Goal: Task Accomplishment & Management: Complete application form

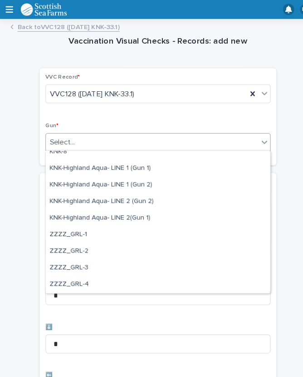
scroll to position [277, 0]
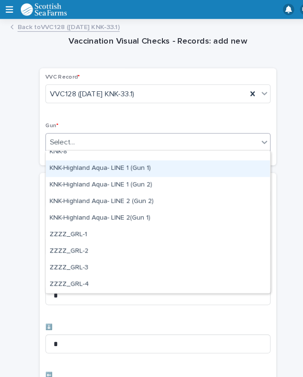
click at [109, 163] on div "KNK-Highland Aqua- LINE 1 (Gun 1)" at bounding box center [151, 162] width 215 height 16
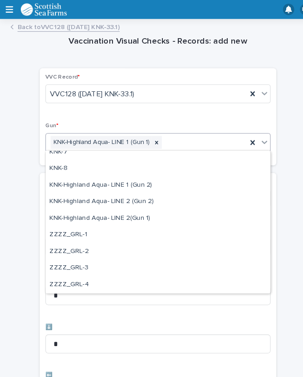
scroll to position [261, 0]
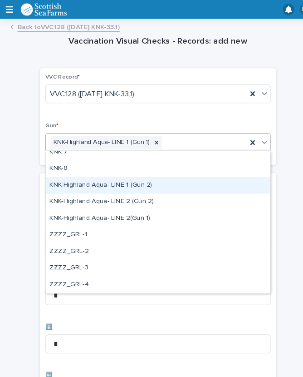
click at [98, 177] on div "KNK-Highland Aqua- LINE 1 (Gun 2)" at bounding box center [151, 178] width 215 height 16
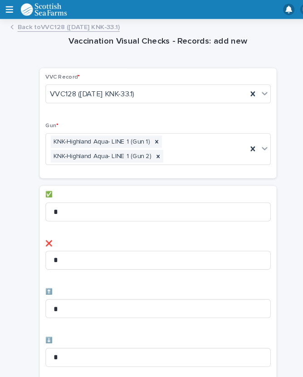
click at [90, 189] on div "✅ *" at bounding box center [152, 200] width 216 height 35
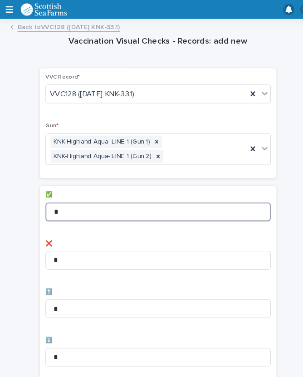
click at [88, 196] on input "*" at bounding box center [152, 203] width 216 height 18
click at [102, 197] on input "*" at bounding box center [152, 203] width 216 height 18
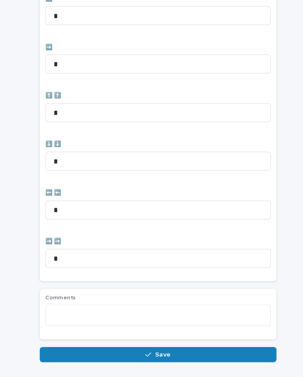
scroll to position [373, 0]
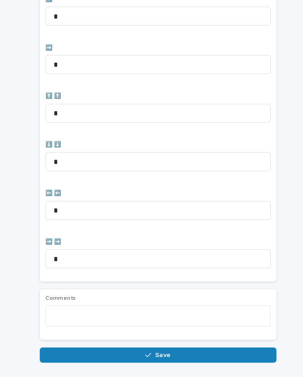
type input "**"
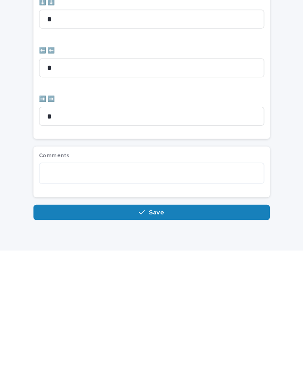
click at [149, 337] on span "Save" at bounding box center [156, 340] width 15 height 6
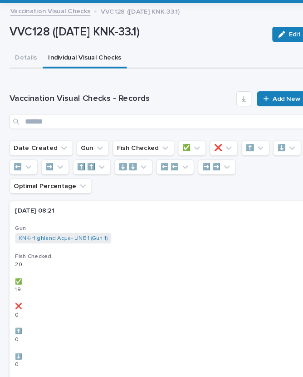
click at [267, 107] on span "Add New" at bounding box center [274, 110] width 27 height 6
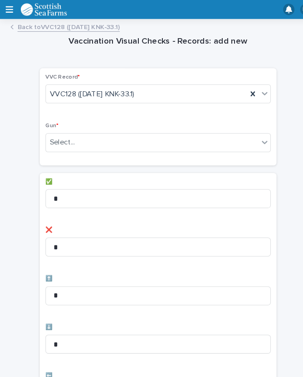
click at [123, 135] on div "Select..." at bounding box center [146, 136] width 204 height 15
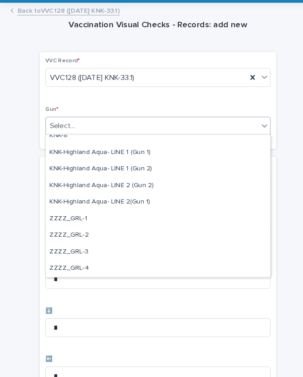
scroll to position [277, 0]
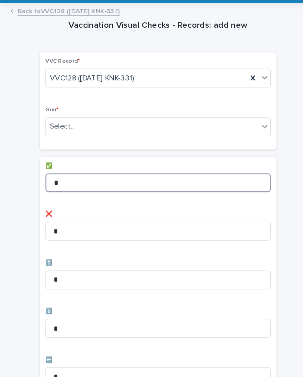
click at [83, 181] on input "*" at bounding box center [152, 190] width 216 height 18
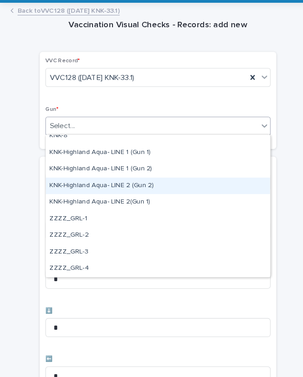
click at [60, 186] on div "KNK-Highland Aqua- LINE 2 (Gun 2)" at bounding box center [151, 194] width 215 height 16
click at [59, 181] on input "*" at bounding box center [152, 190] width 216 height 18
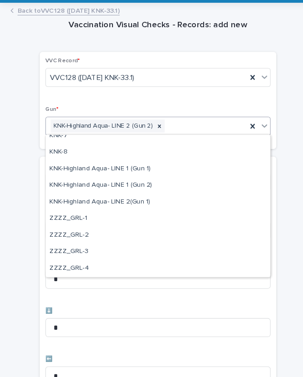
scroll to position [261, 0]
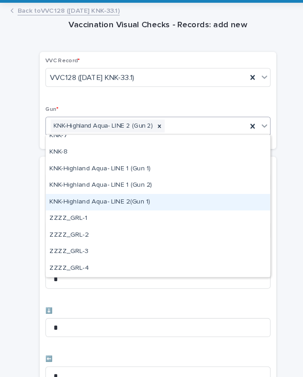
click at [69, 202] on div "KNK-Highland Aqua- LINE 2(Gun 1)" at bounding box center [151, 210] width 215 height 16
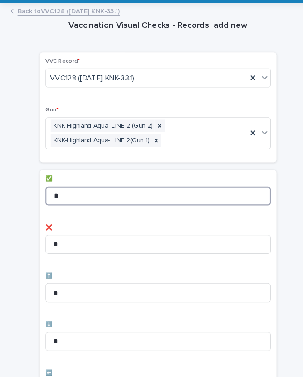
click at [104, 194] on input "*" at bounding box center [152, 203] width 216 height 18
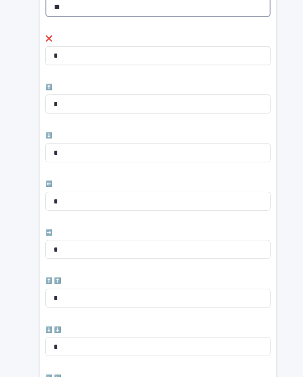
scroll to position [187, 0]
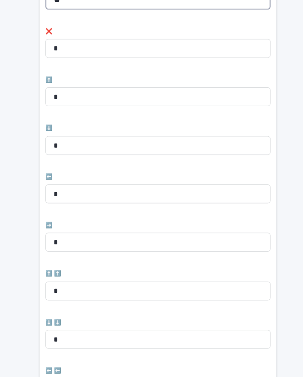
type input "**"
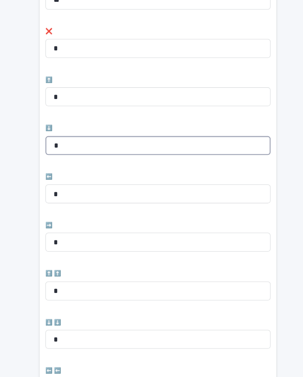
click at [98, 146] on input "*" at bounding box center [152, 155] width 216 height 18
click at [113, 146] on input "*" at bounding box center [152, 155] width 216 height 18
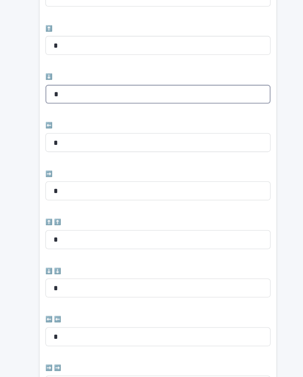
scroll to position [237, 0]
type input "*"
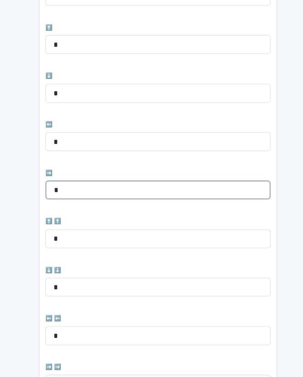
click at [89, 188] on input "*" at bounding box center [152, 197] width 216 height 18
click at [99, 188] on input "*" at bounding box center [152, 197] width 216 height 18
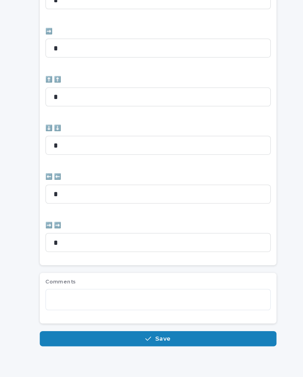
scroll to position [373, 0]
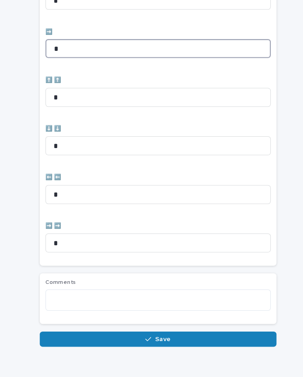
type input "*"
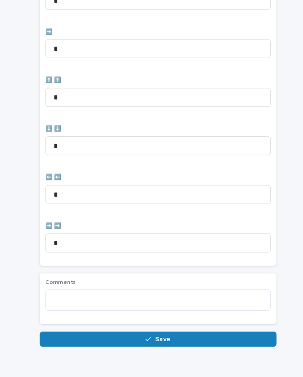
click at [149, 337] on span "Save" at bounding box center [156, 340] width 15 height 6
